Goal: Check status: Check status

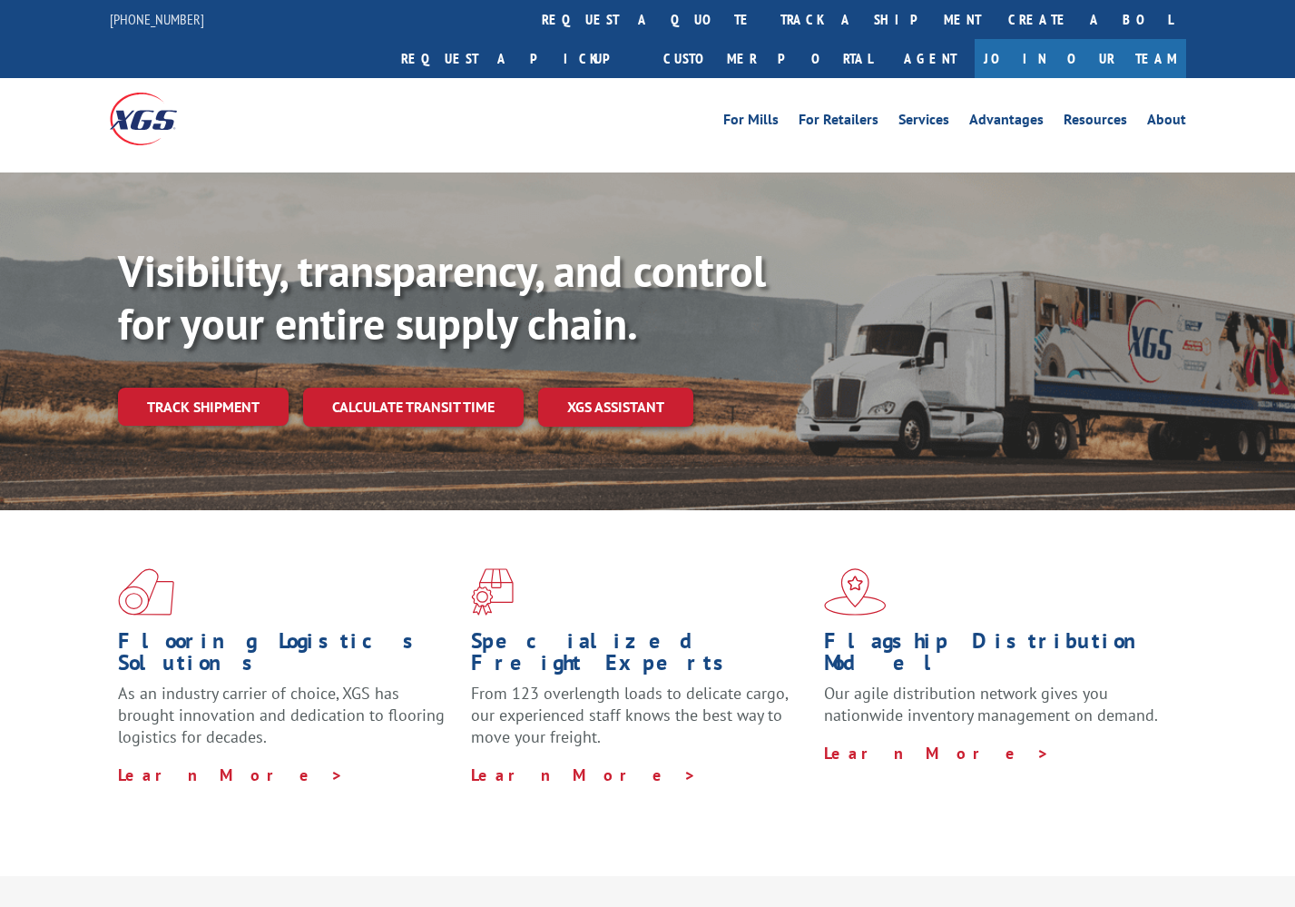
click at [217, 388] on link "Track shipment" at bounding box center [203, 407] width 171 height 38
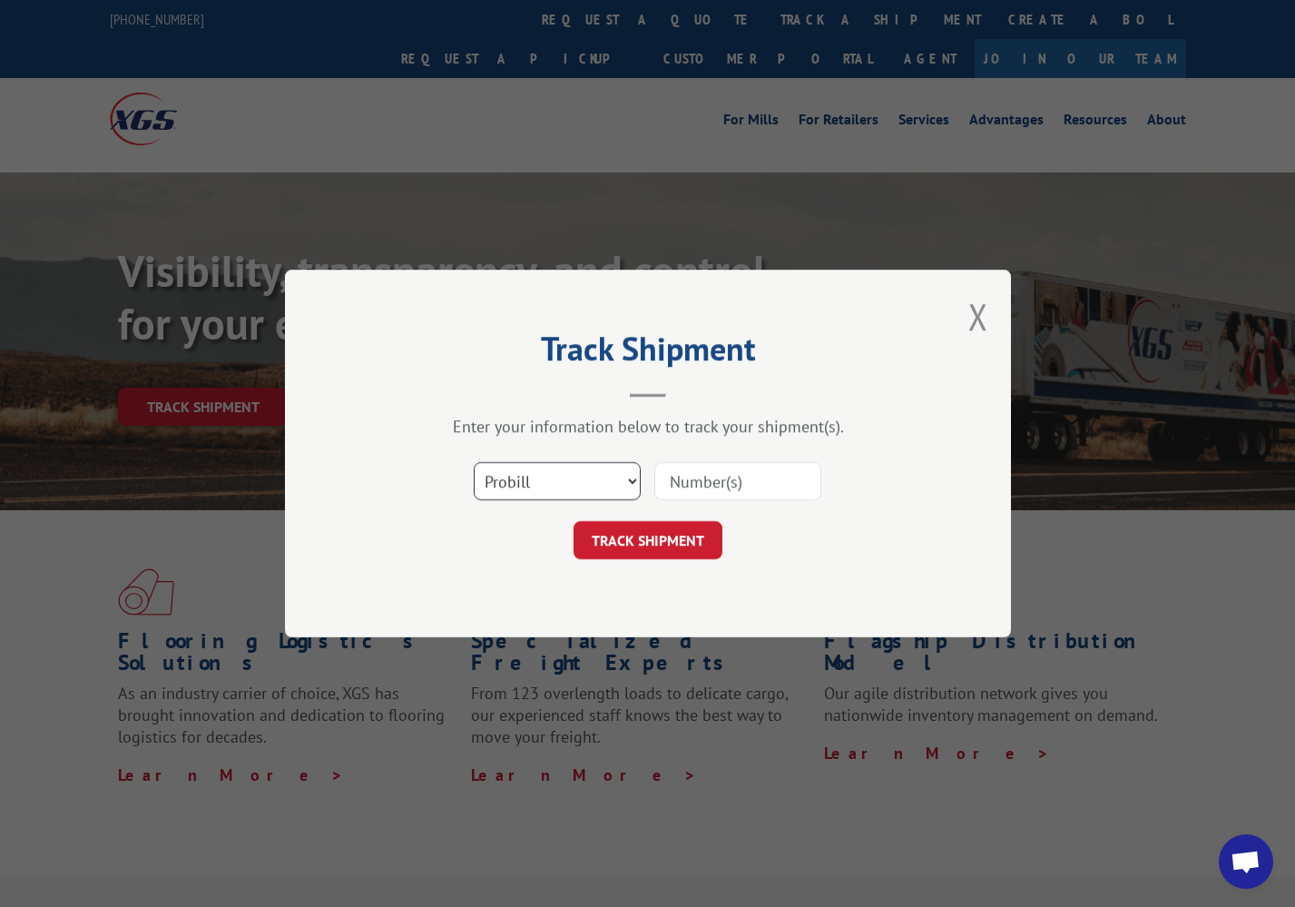
select select "bol"
paste input "0499587"
type input "0499587"
click at [642, 549] on button "TRACK SHIPMENT" at bounding box center [648, 540] width 149 height 38
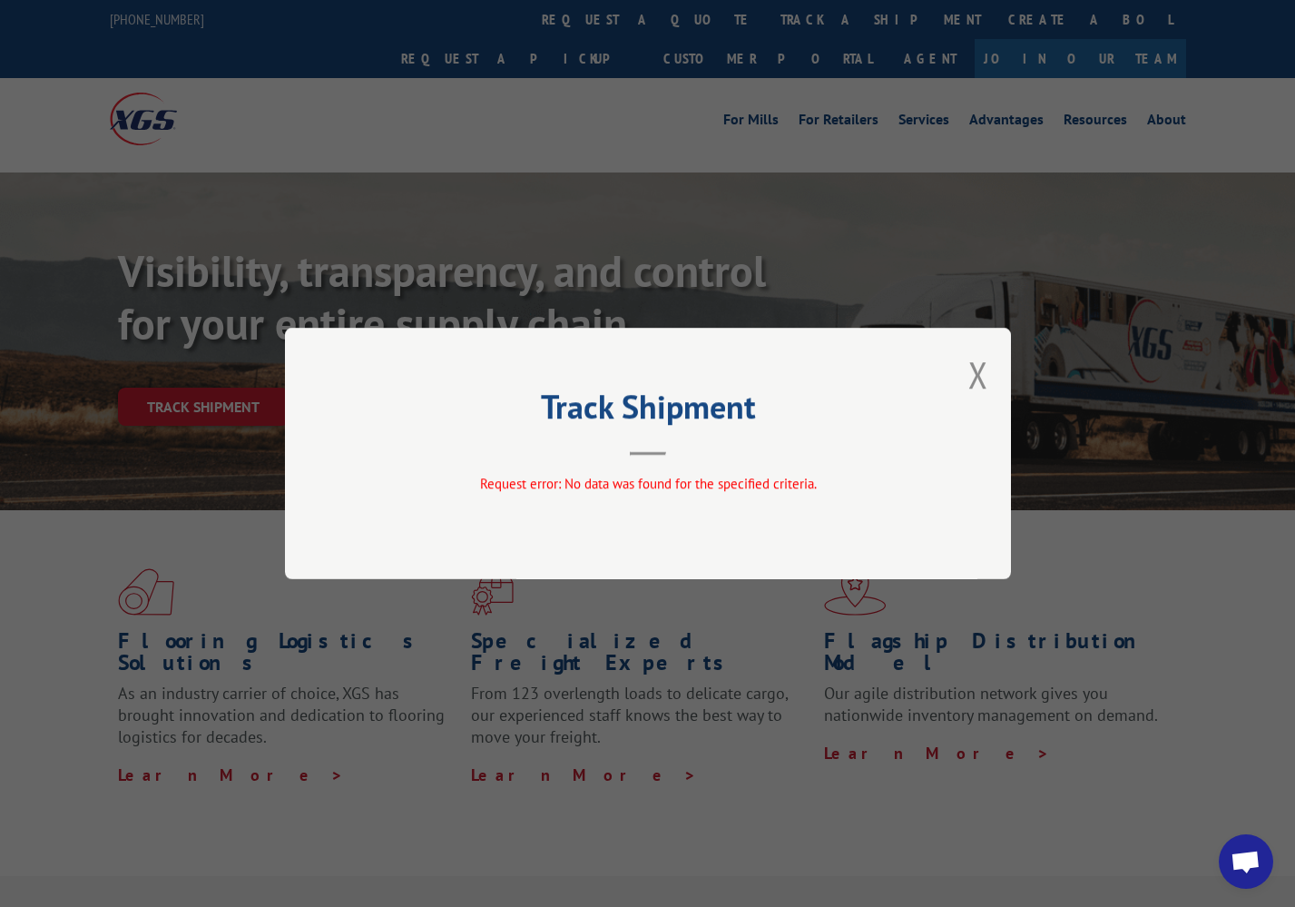
drag, startPoint x: 971, startPoint y: 369, endPoint x: 980, endPoint y: 372, distance: 9.5
click at [972, 369] on button "Close modal" at bounding box center [979, 374] width 20 height 48
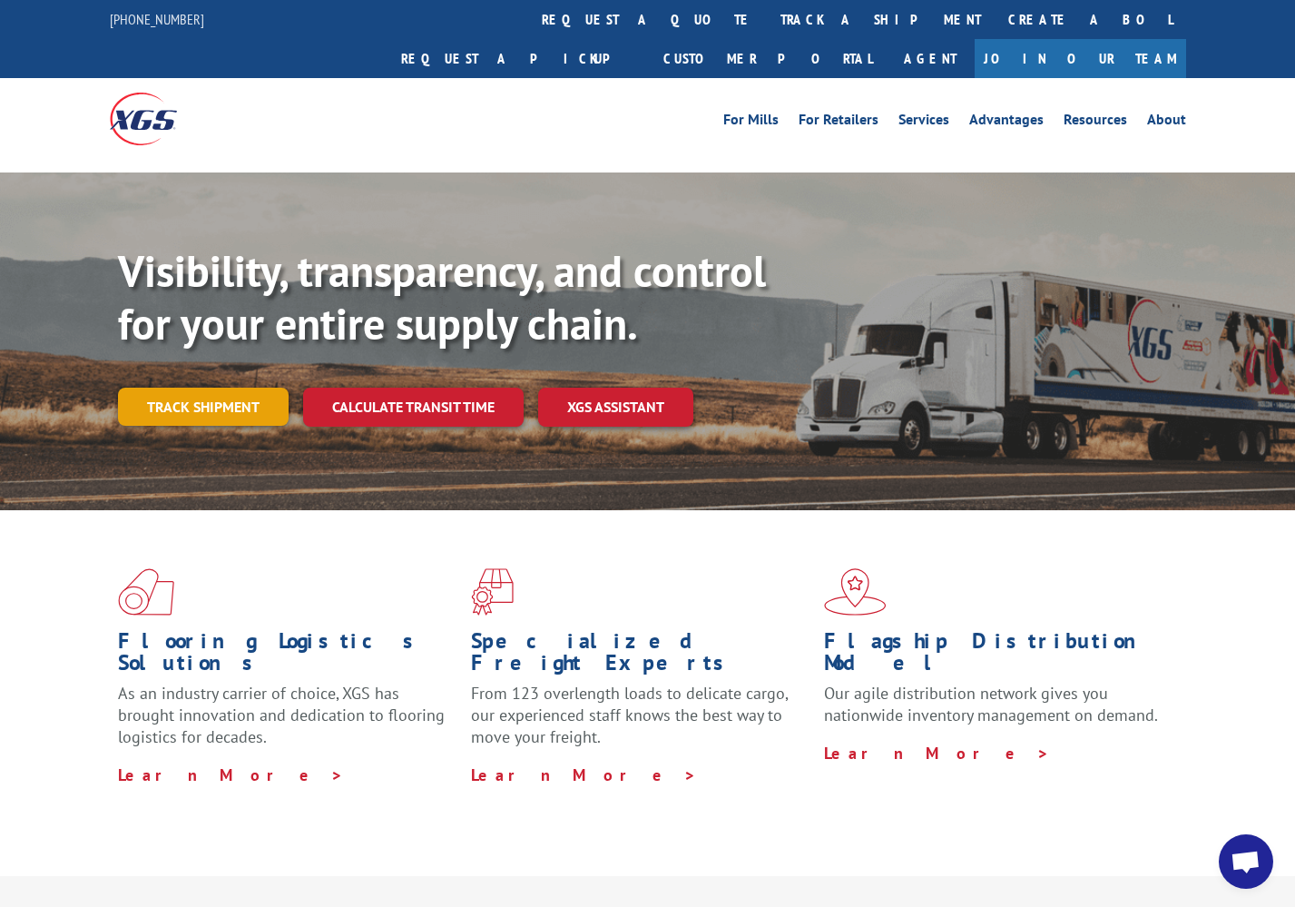
click at [204, 388] on link "Track shipment" at bounding box center [203, 407] width 171 height 38
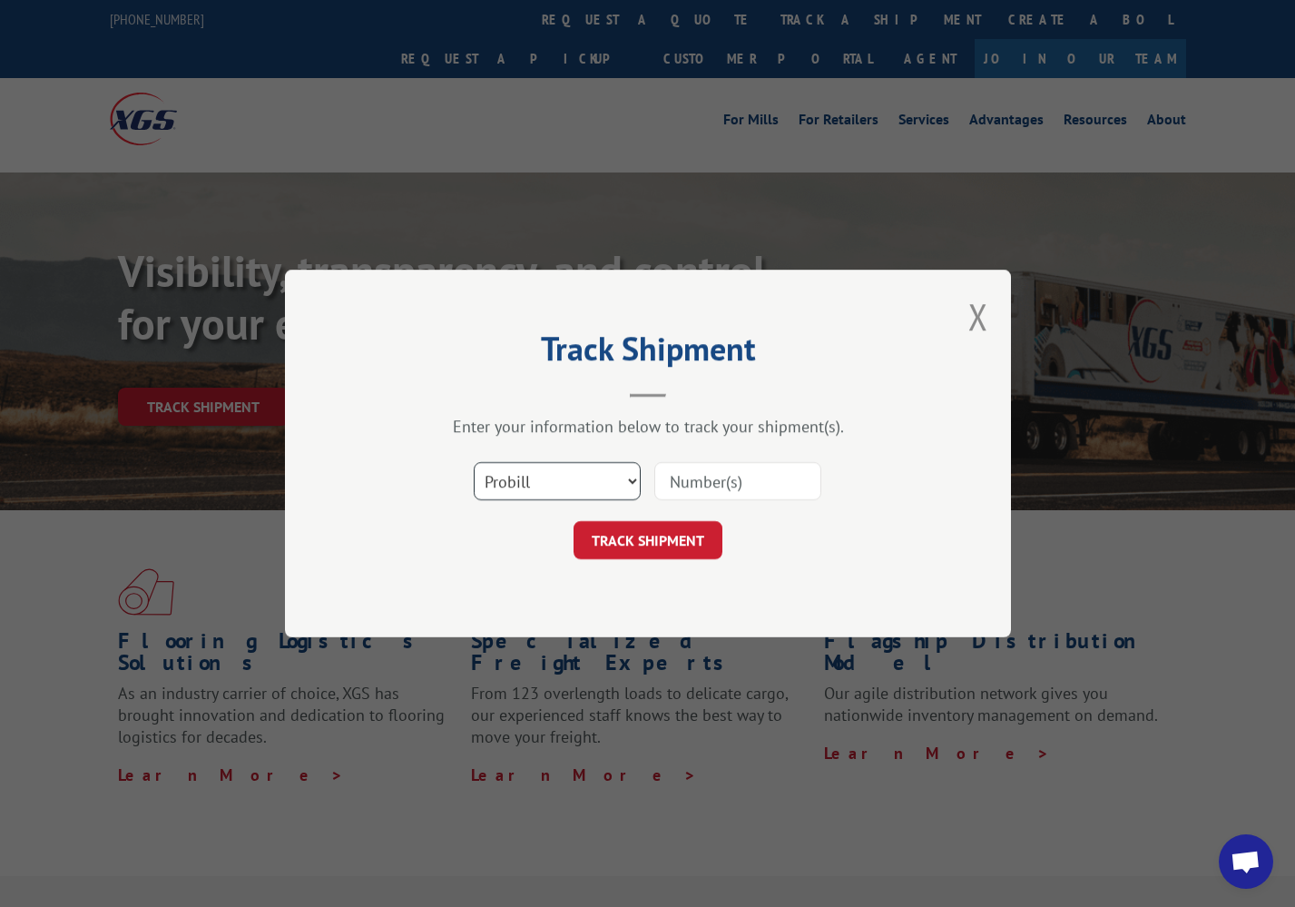
select select "bol"
click at [690, 483] on input at bounding box center [737, 481] width 167 height 38
paste input "243664"
type input "243664"
click at [663, 547] on button "TRACK SHIPMENT" at bounding box center [648, 540] width 149 height 38
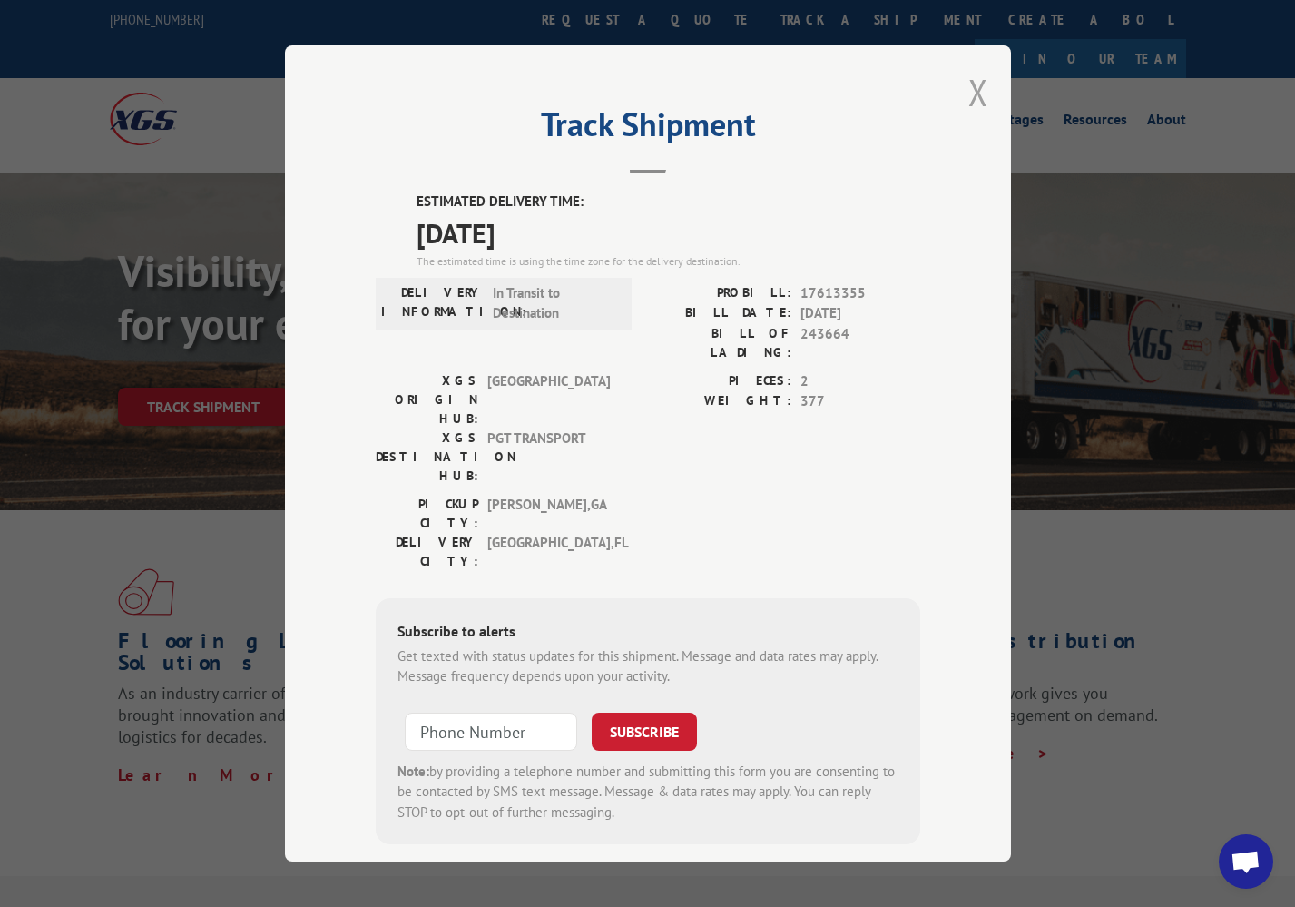
scroll to position [4, 0]
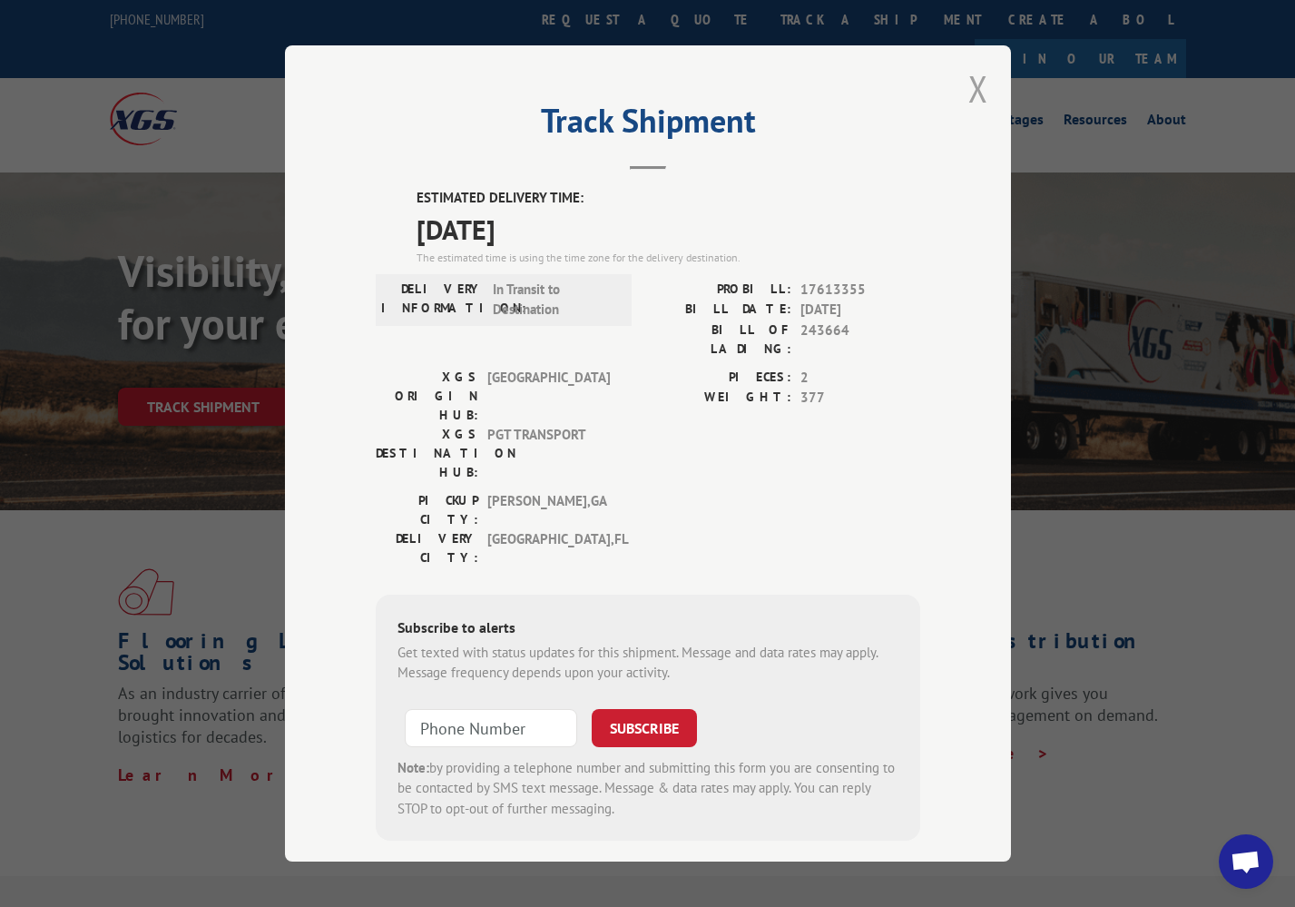
click at [979, 94] on button "Close modal" at bounding box center [979, 88] width 20 height 48
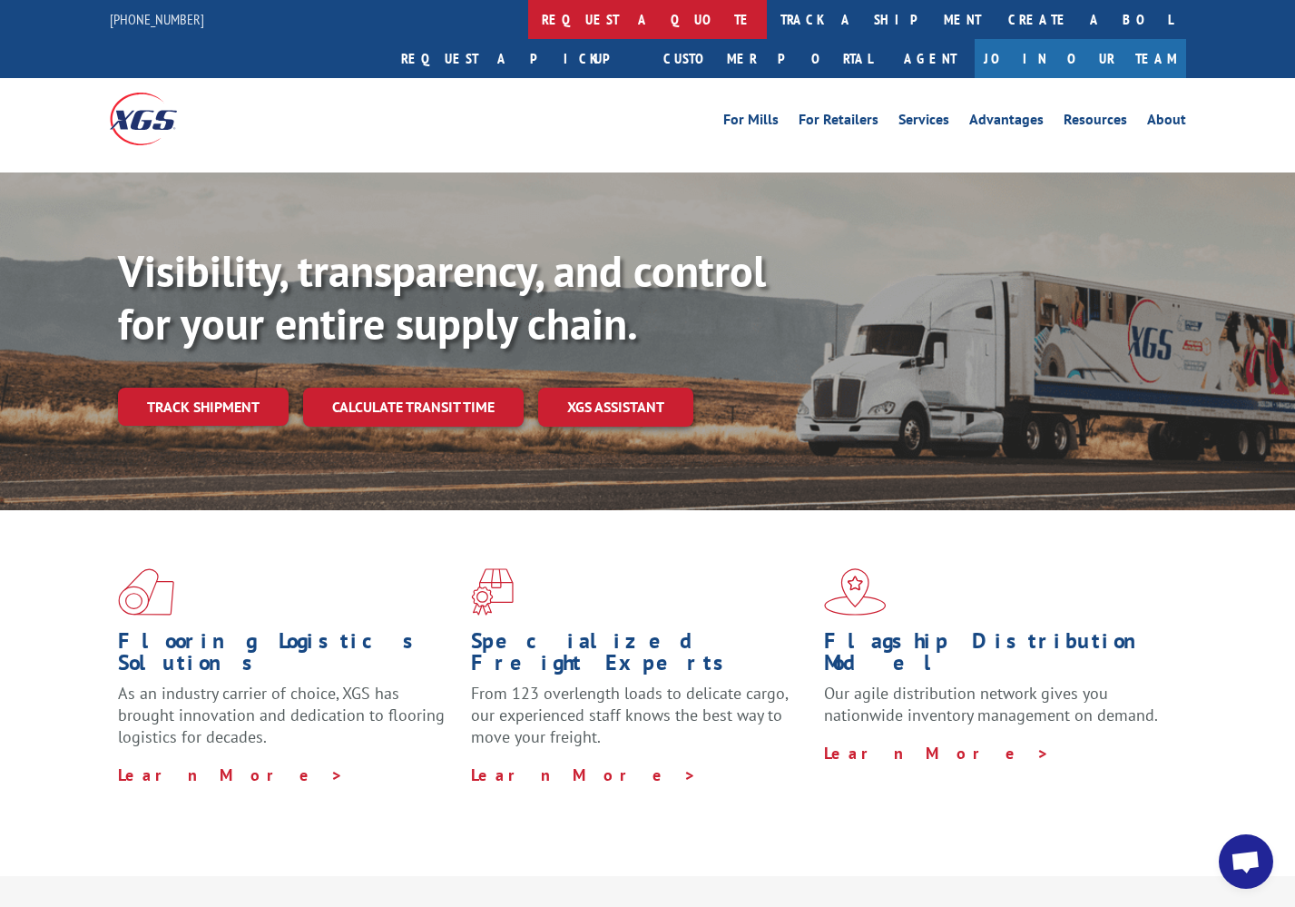
scroll to position [0, 0]
